Goal: Task Accomplishment & Management: Complete application form

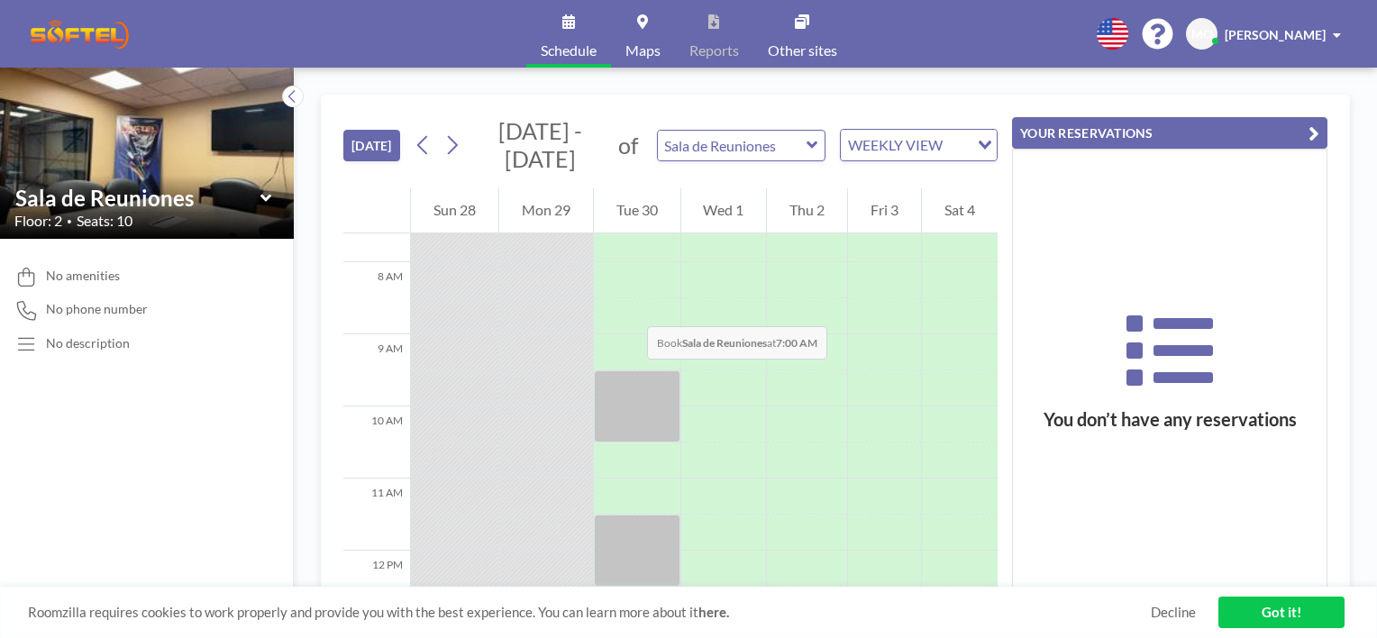
scroll to position [631, 0]
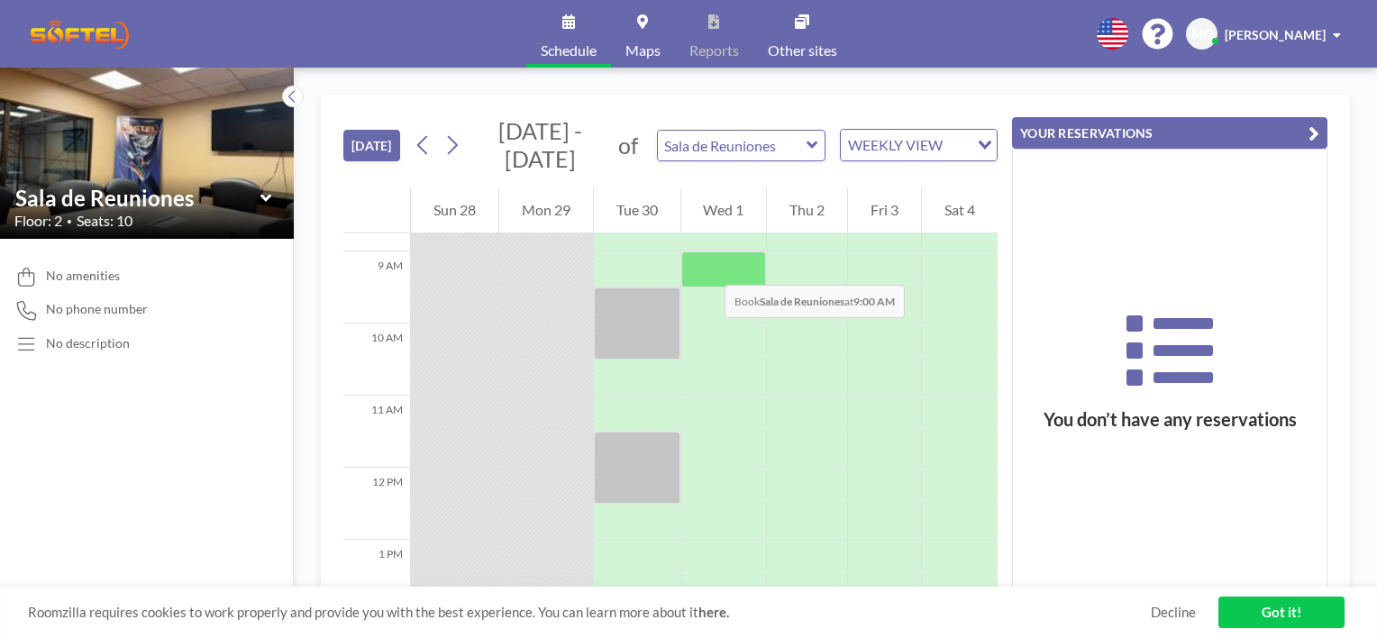
click at [707, 267] on div at bounding box center [724, 270] width 86 height 36
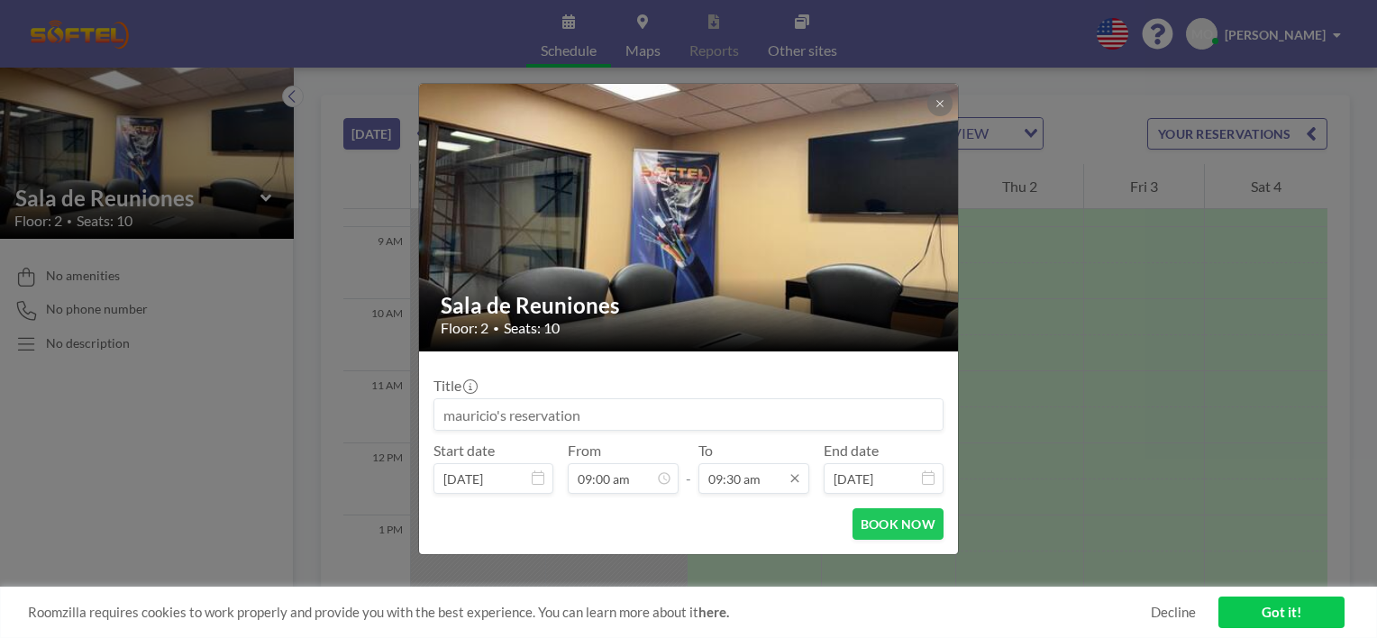
scroll to position [609, 0]
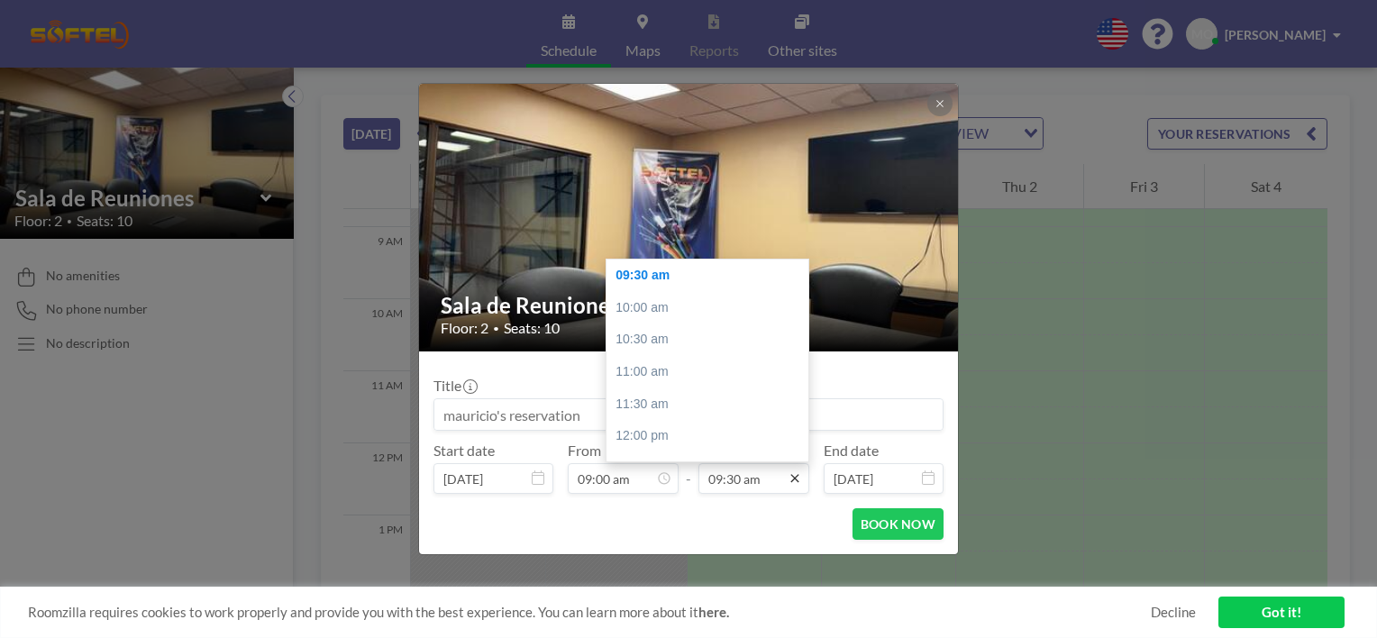
click at [797, 484] on icon at bounding box center [795, 478] width 14 height 14
click at [666, 367] on div "11:00 am" at bounding box center [712, 372] width 211 height 32
type input "11:00 am"
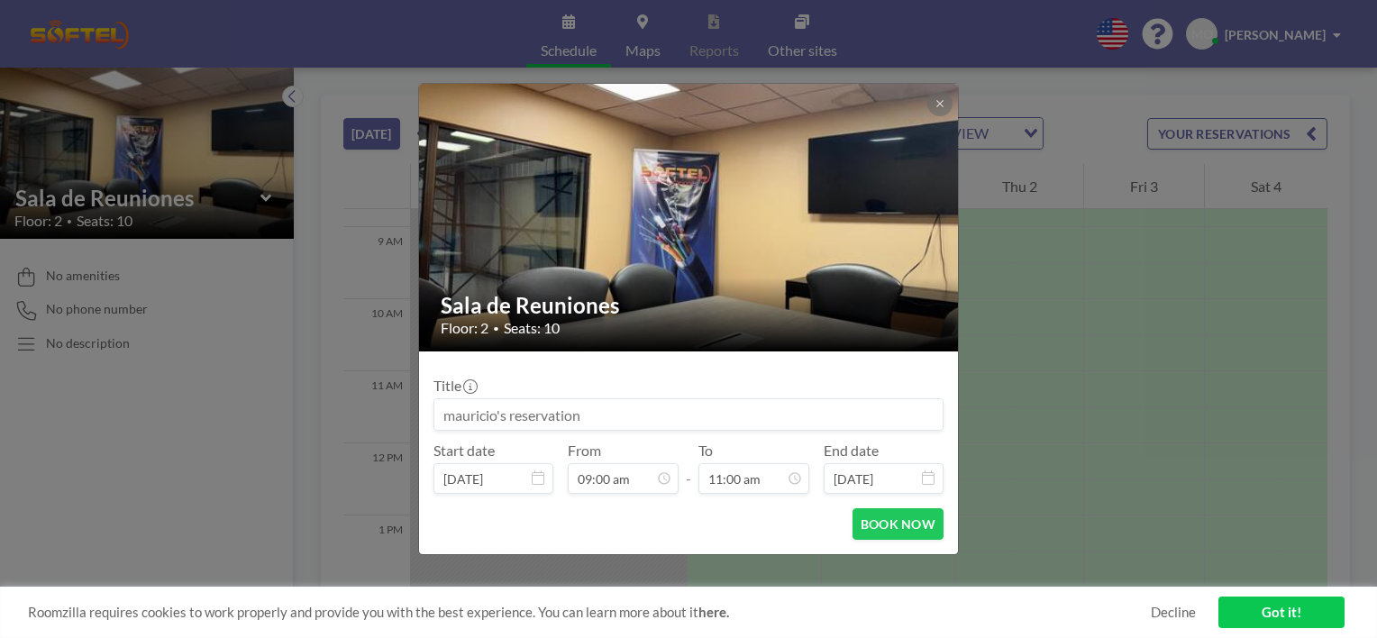
click at [605, 411] on input at bounding box center [688, 414] width 508 height 31
click at [675, 416] on input "Reunion operacional Claro, Movistar WOM" at bounding box center [688, 414] width 508 height 31
click at [570, 416] on input "Reunión operacional Claro, Movistar, WOM" at bounding box center [688, 414] width 508 height 31
type input "Reunión operativa Claro, Movistar, WOM"
click at [910, 530] on button "BOOK NOW" at bounding box center [898, 524] width 91 height 32
